Goal: Navigation & Orientation: Find specific page/section

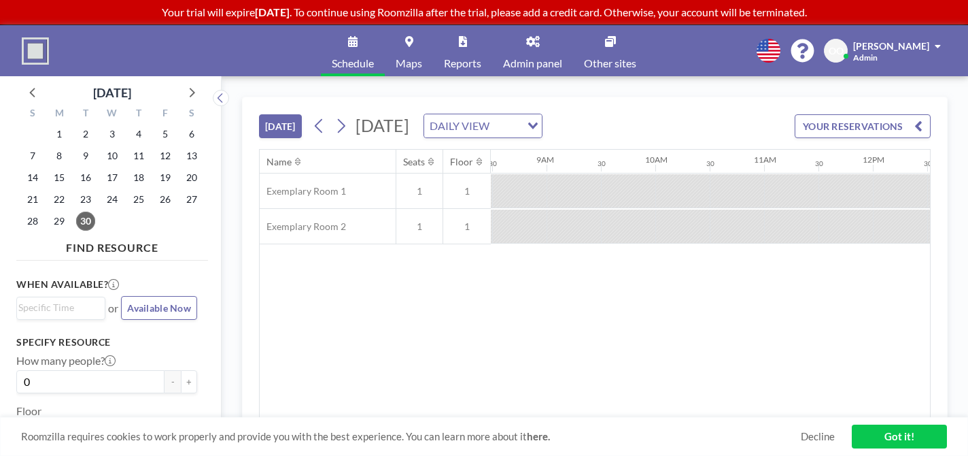
scroll to position [0, 928]
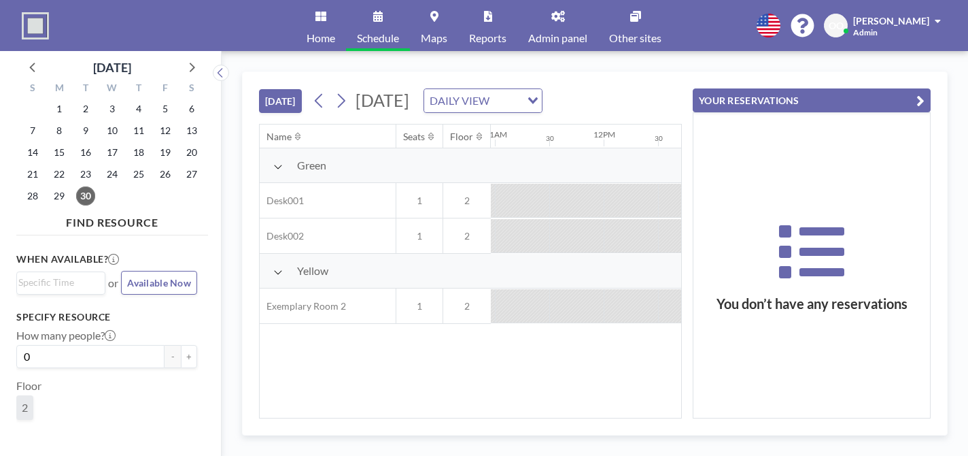
scroll to position [0, 1194]
click at [925, 92] on icon "button" at bounding box center [921, 100] width 8 height 16
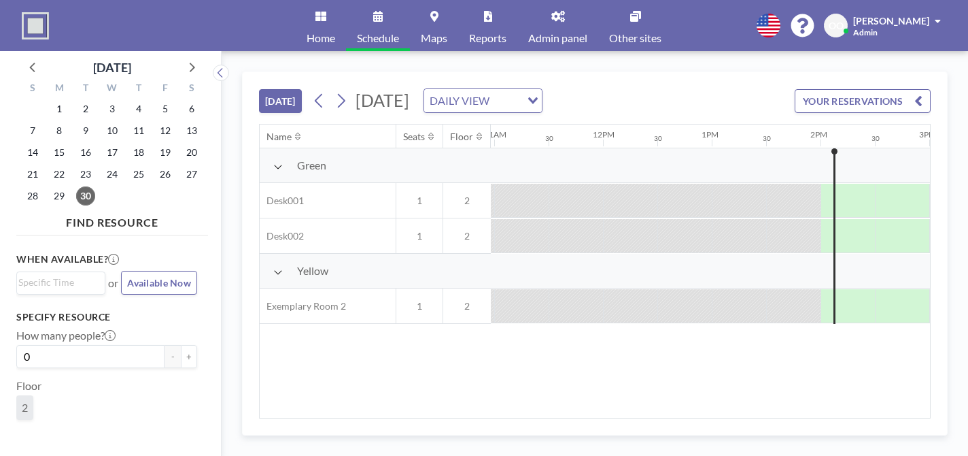
click at [552, 14] on icon at bounding box center [559, 16] width 14 height 11
